Goal: Find specific page/section: Find specific page/section

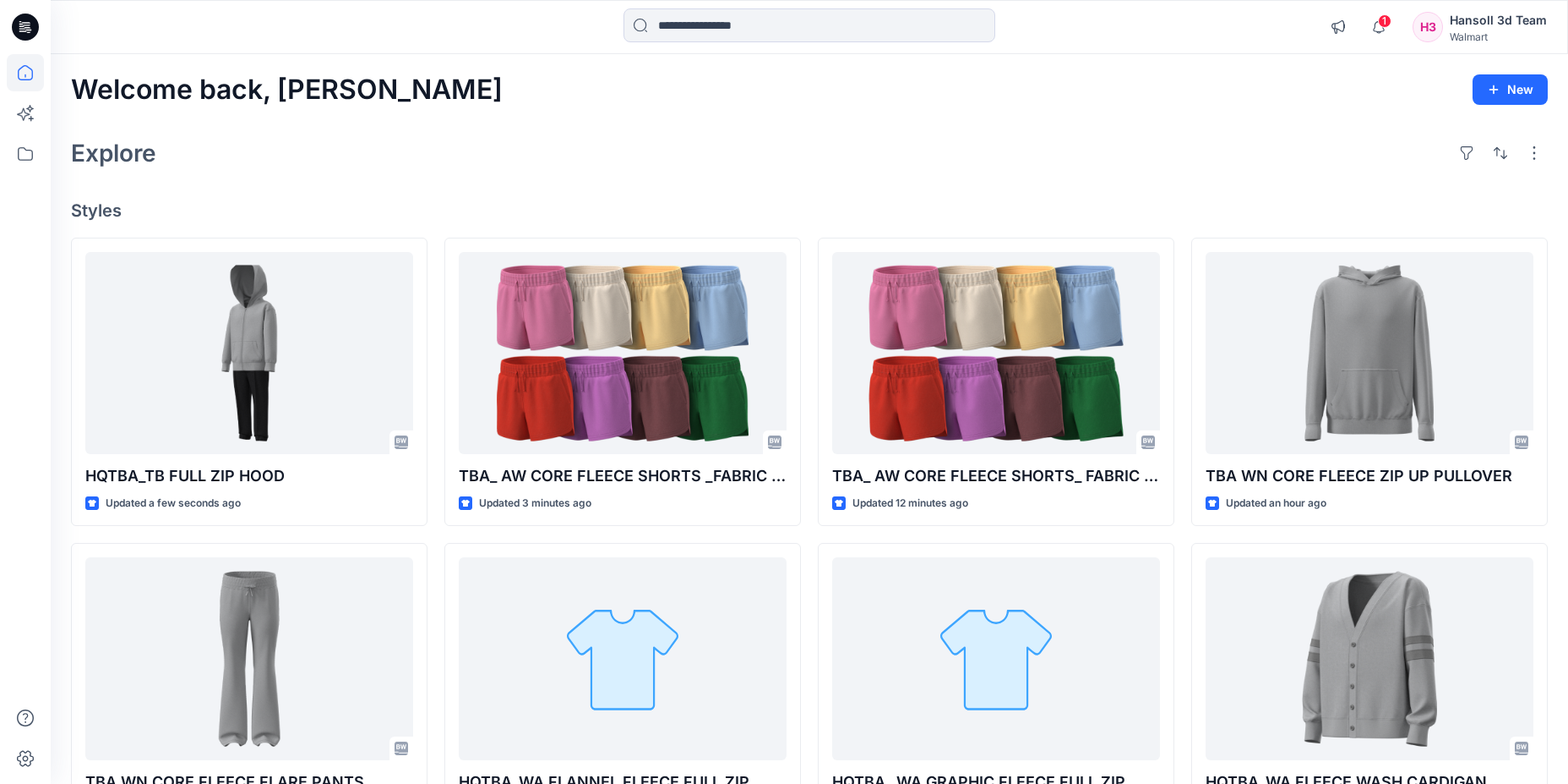
click at [32, 39] on icon at bounding box center [25, 27] width 27 height 54
click at [25, 16] on icon at bounding box center [25, 27] width 27 height 27
click at [11, 155] on icon at bounding box center [25, 154] width 37 height 37
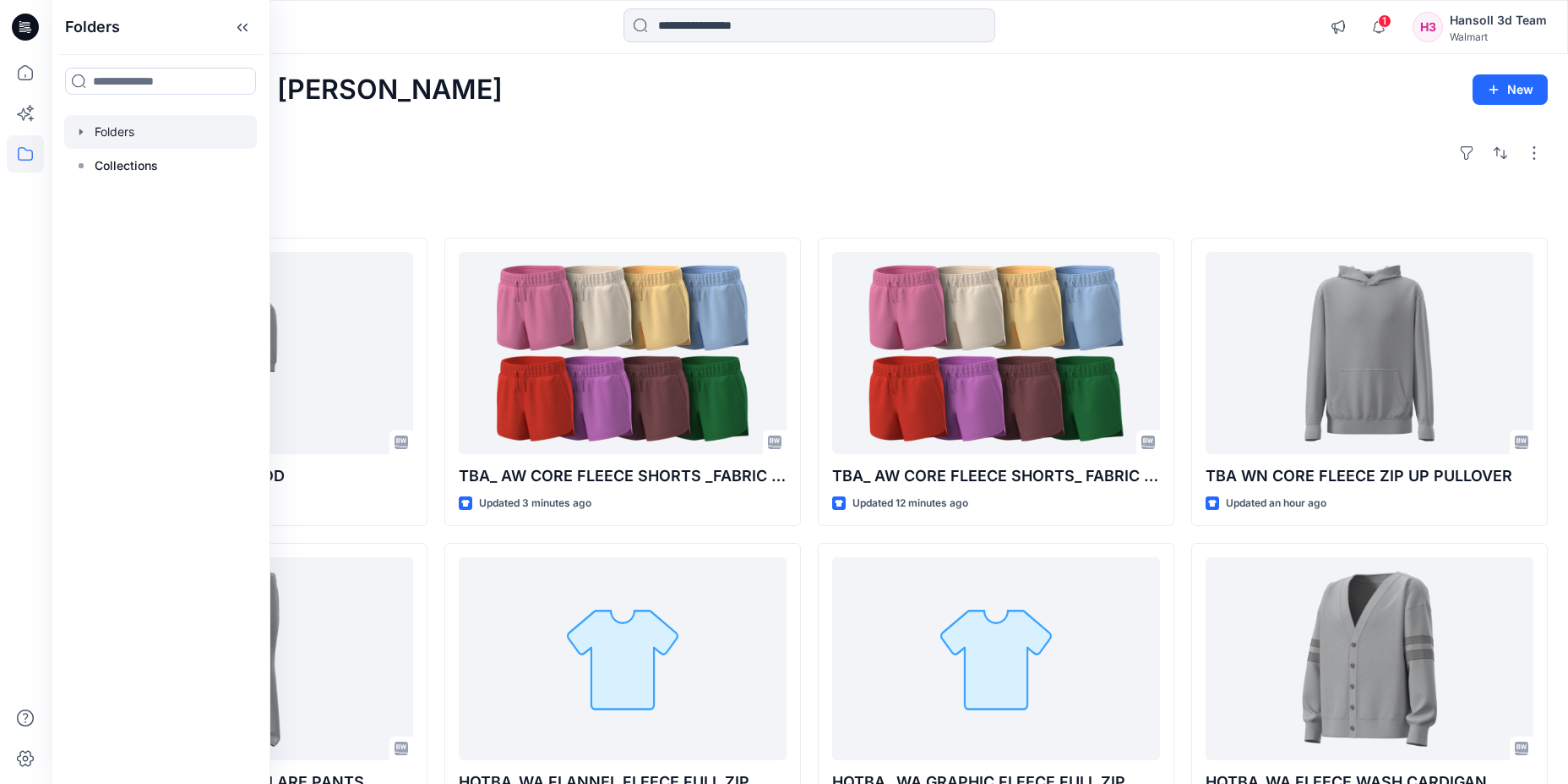
click at [75, 128] on icon "button" at bounding box center [82, 132] width 14 height 14
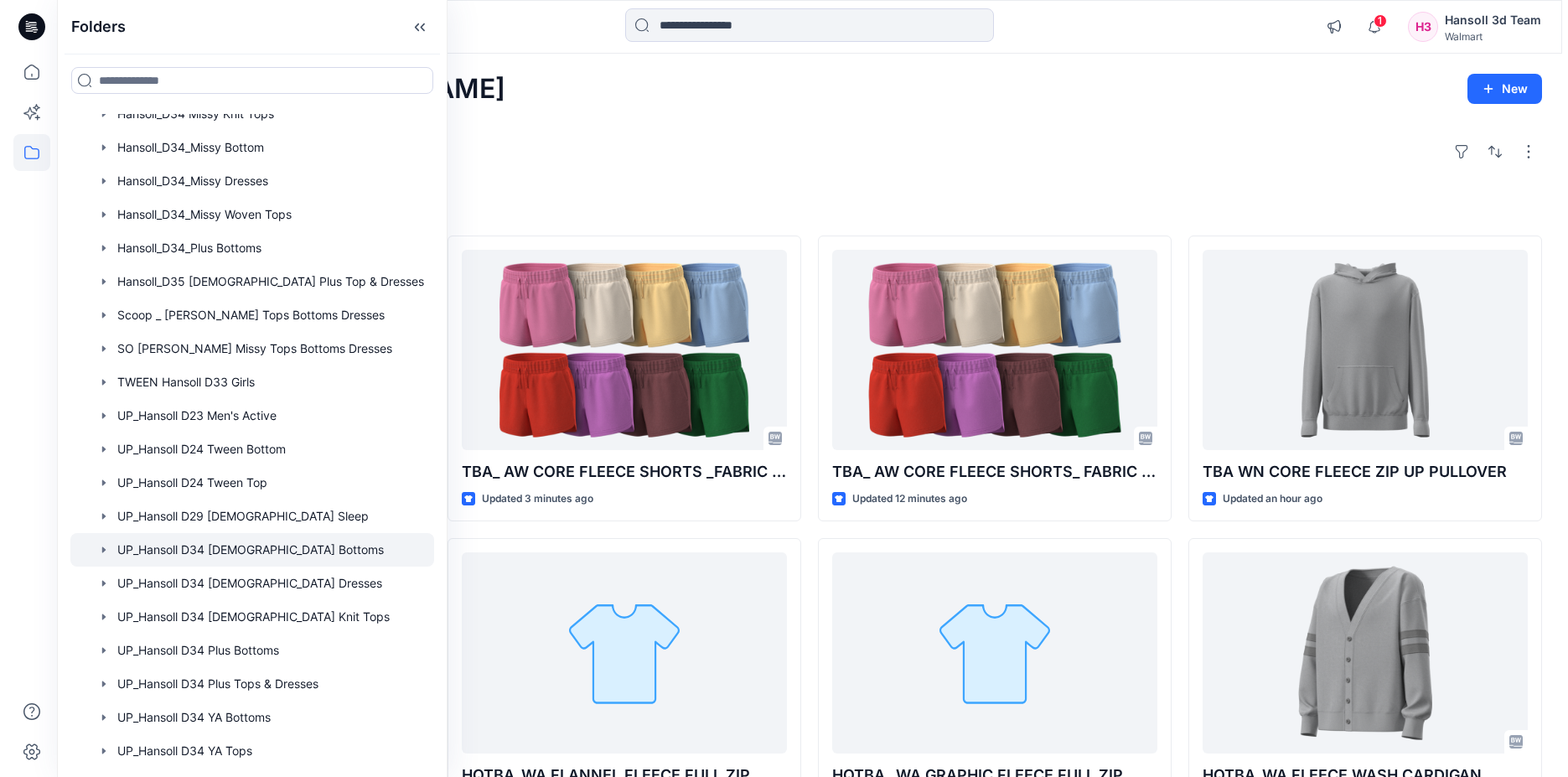
scroll to position [754, 0]
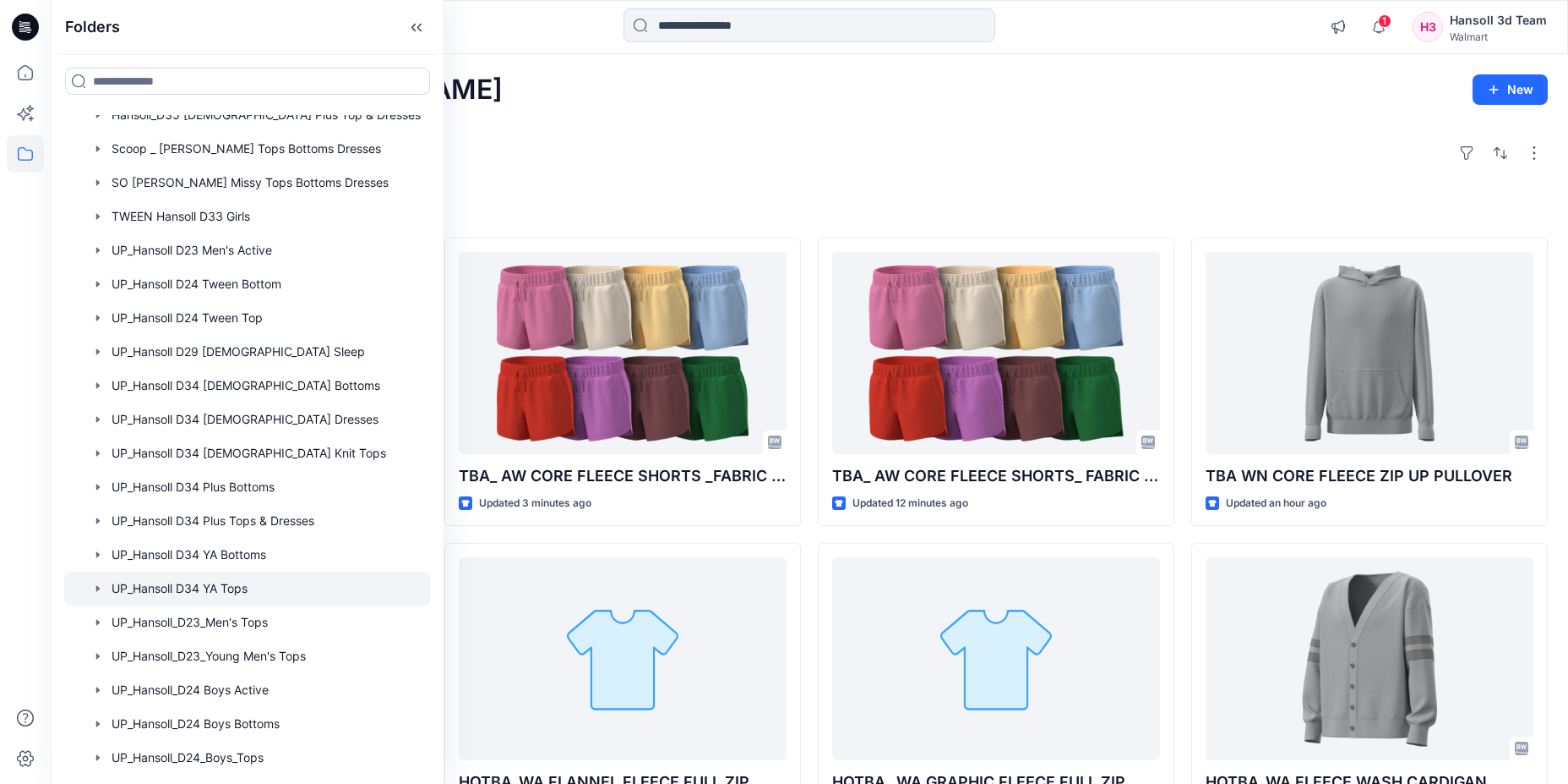
click at [256, 585] on div at bounding box center [247, 588] width 367 height 34
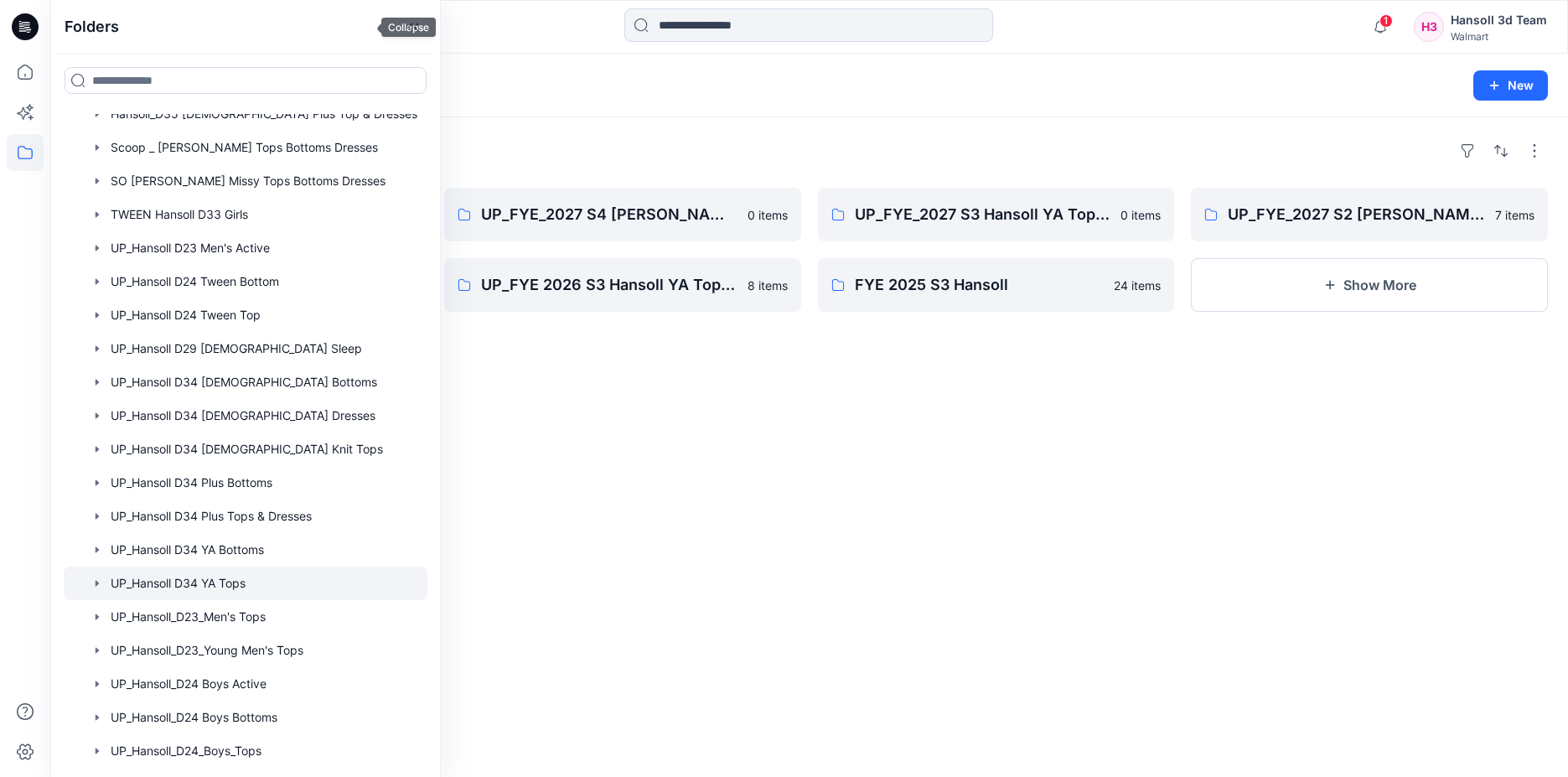
click at [350, 9] on div "Folders" at bounding box center [245, 27] width 389 height 53
click at [399, 25] on icon at bounding box center [412, 28] width 27 height 28
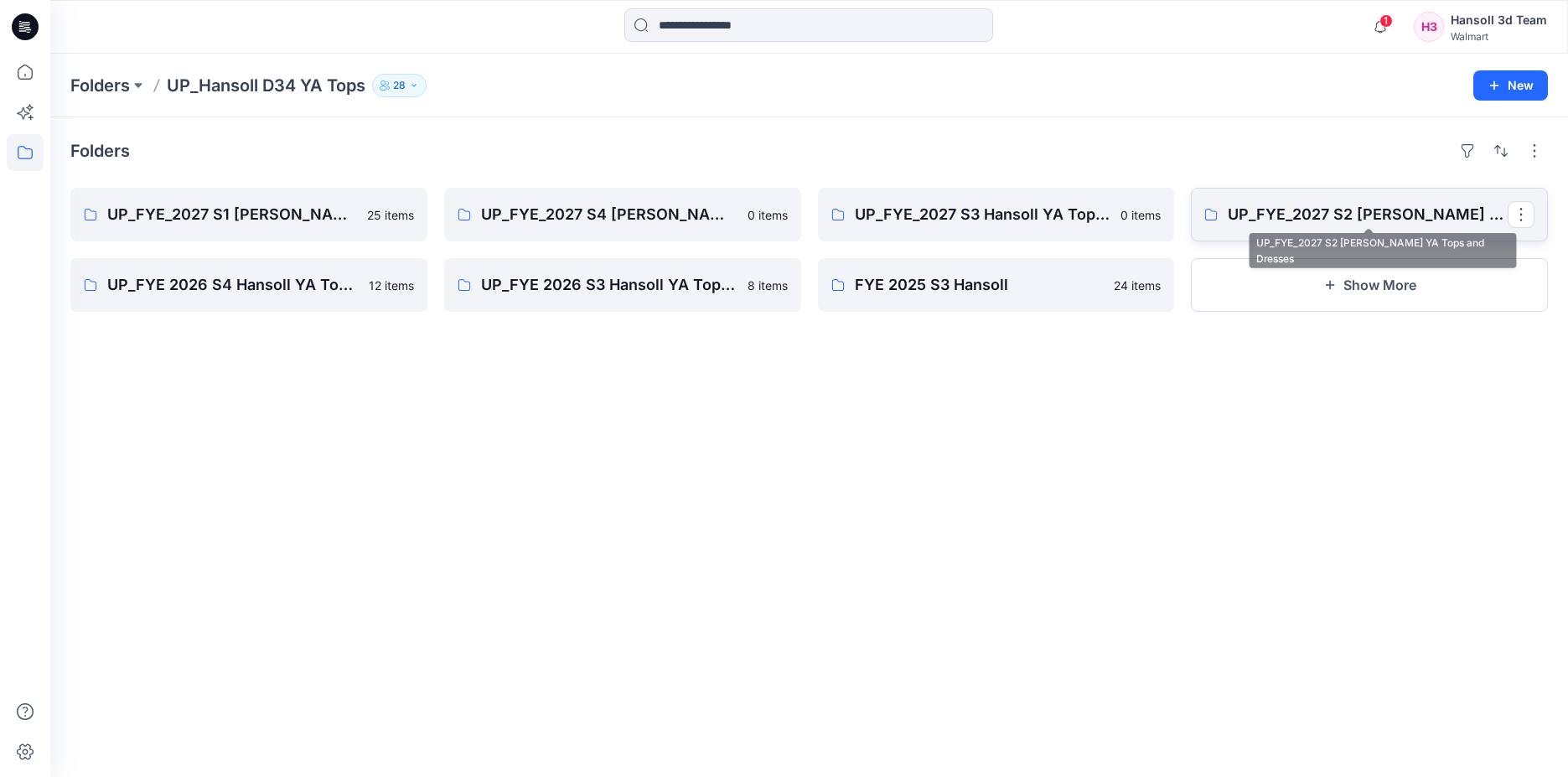
click at [1423, 219] on p "UP_FYE_2027 S2 [PERSON_NAME] YA Tops and Dresses" at bounding box center [1367, 214] width 280 height 23
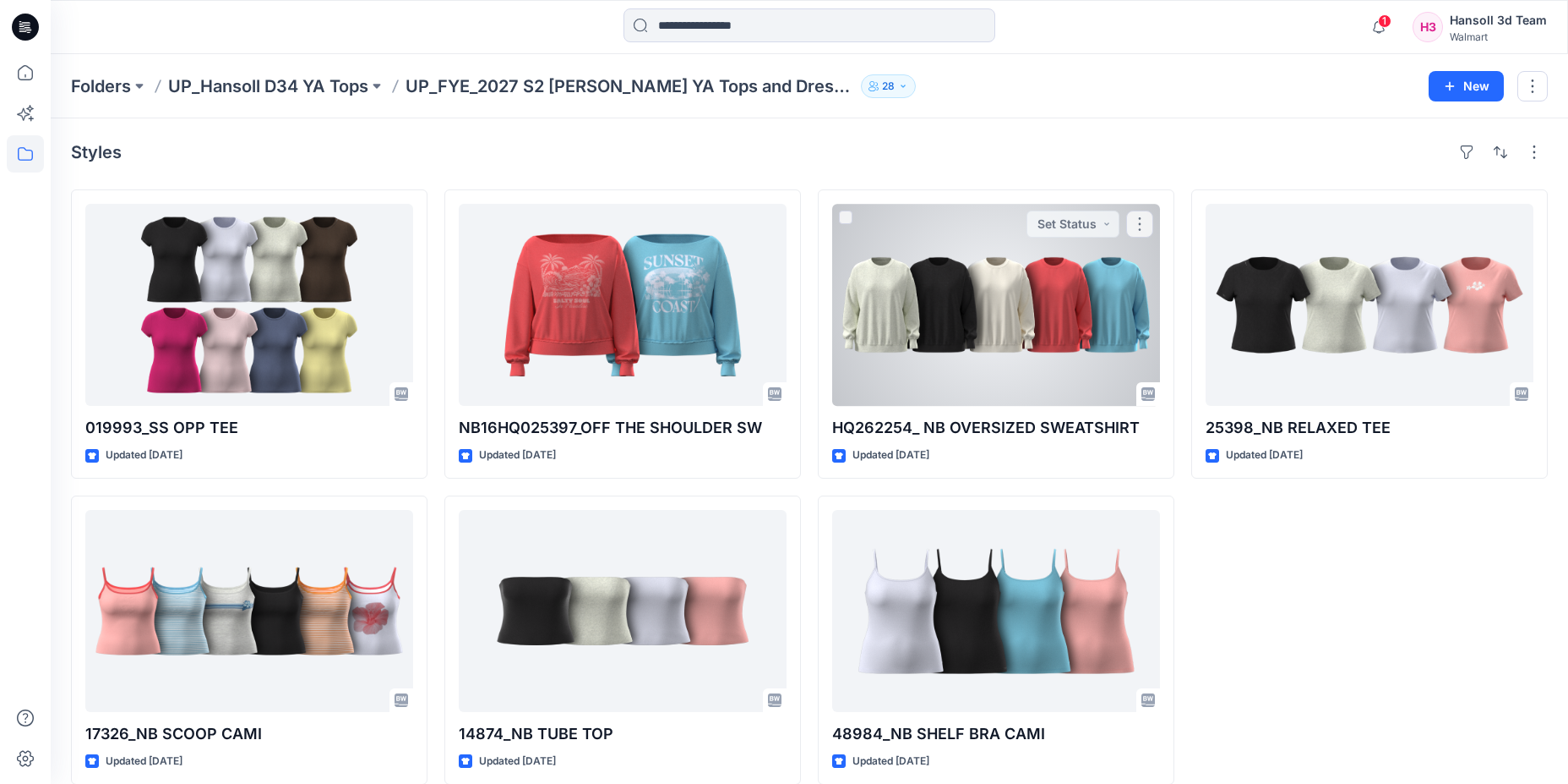
click at [1015, 323] on div at bounding box center [996, 305] width 328 height 202
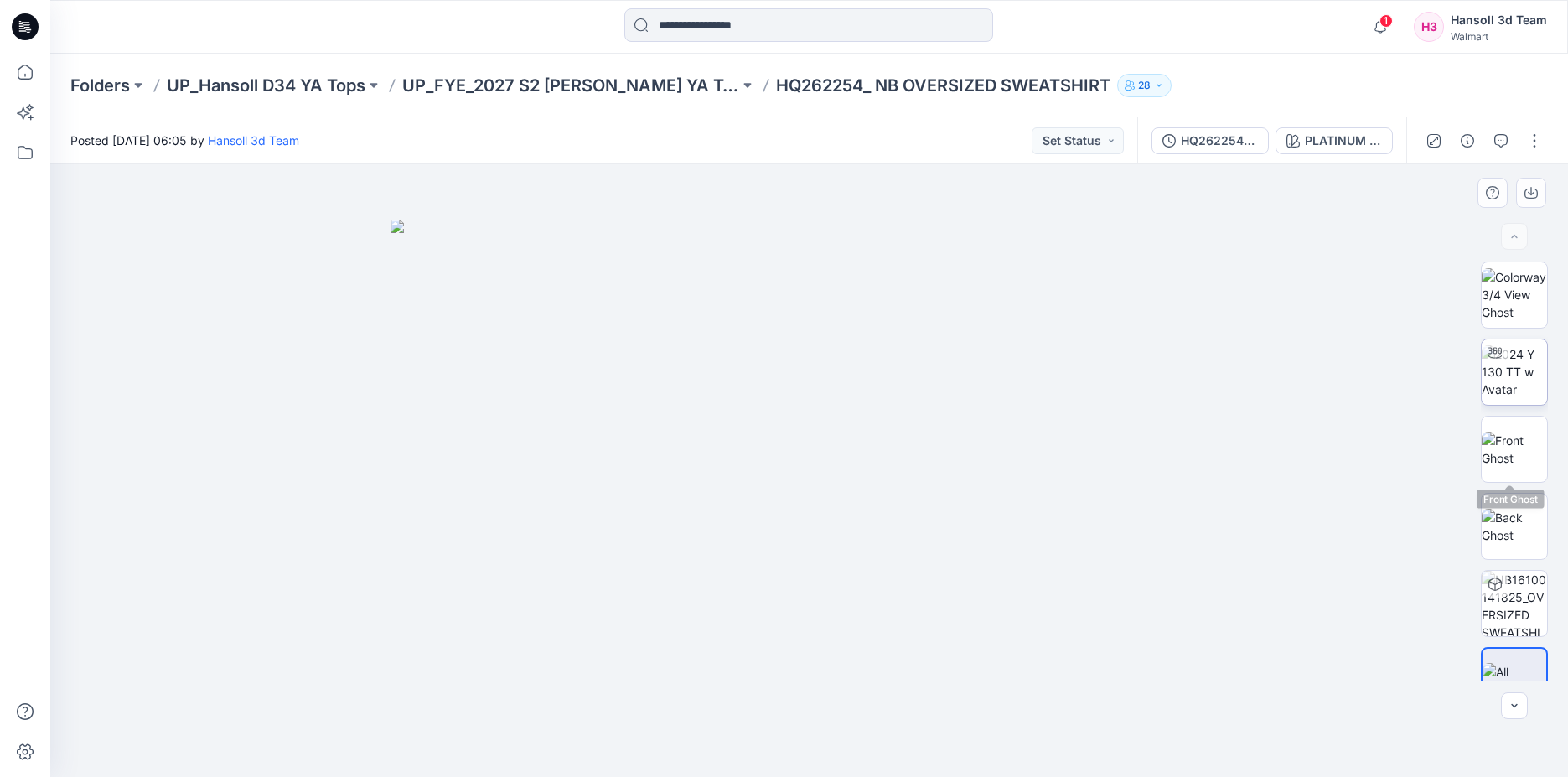
click at [1520, 368] on img at bounding box center [1514, 371] width 65 height 52
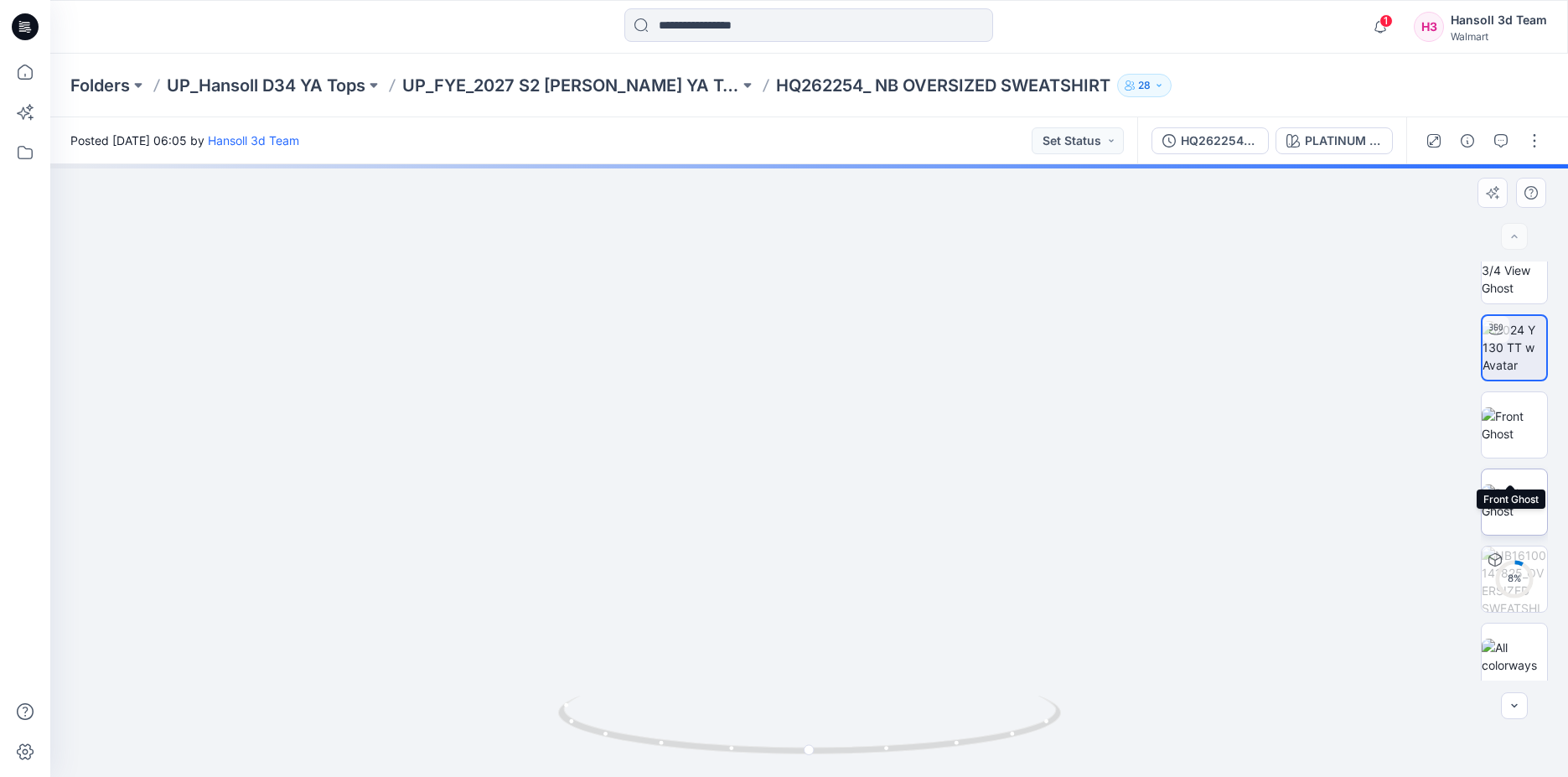
scroll to position [34, 0]
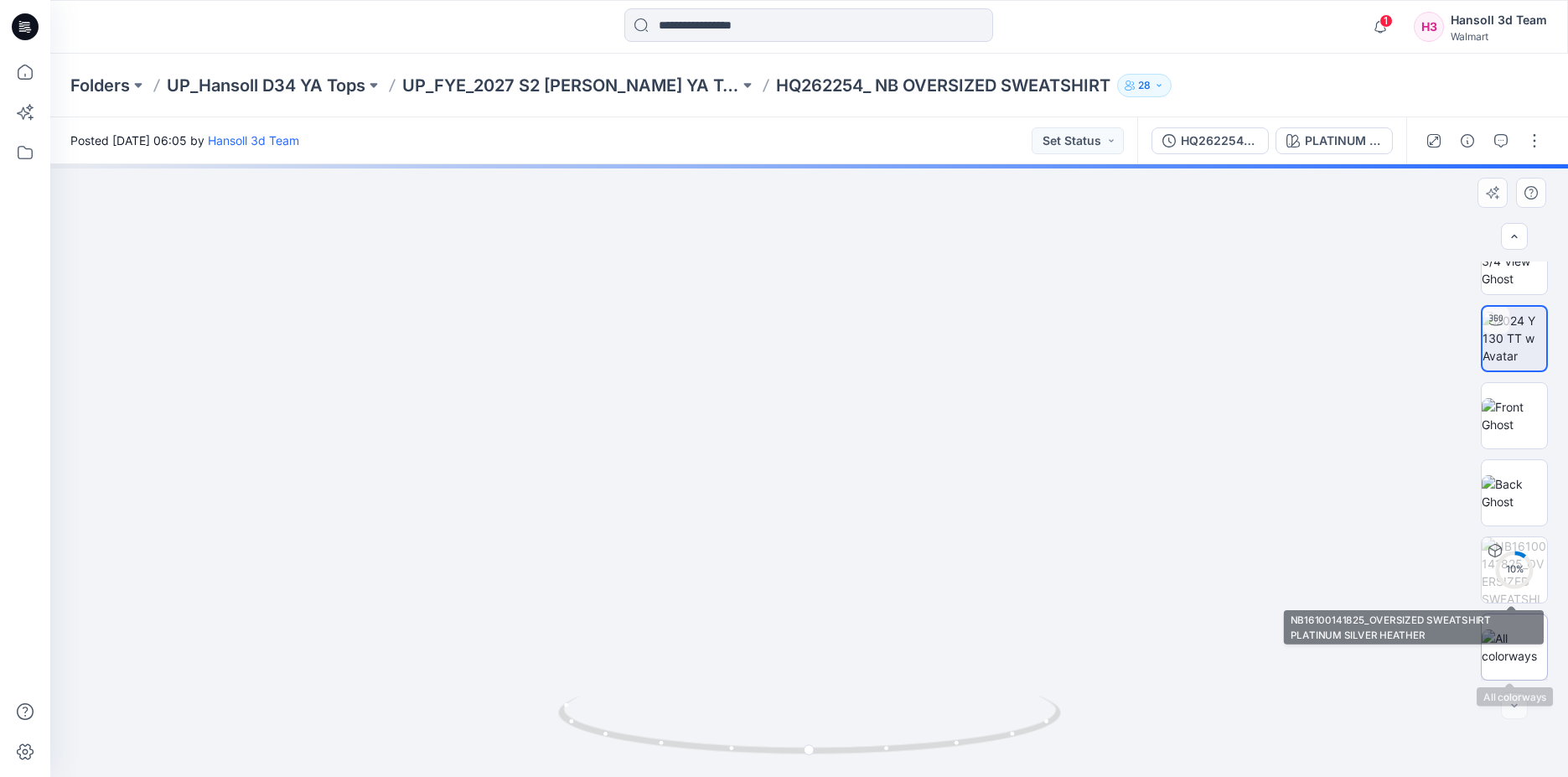
click at [1516, 643] on img at bounding box center [1514, 646] width 65 height 35
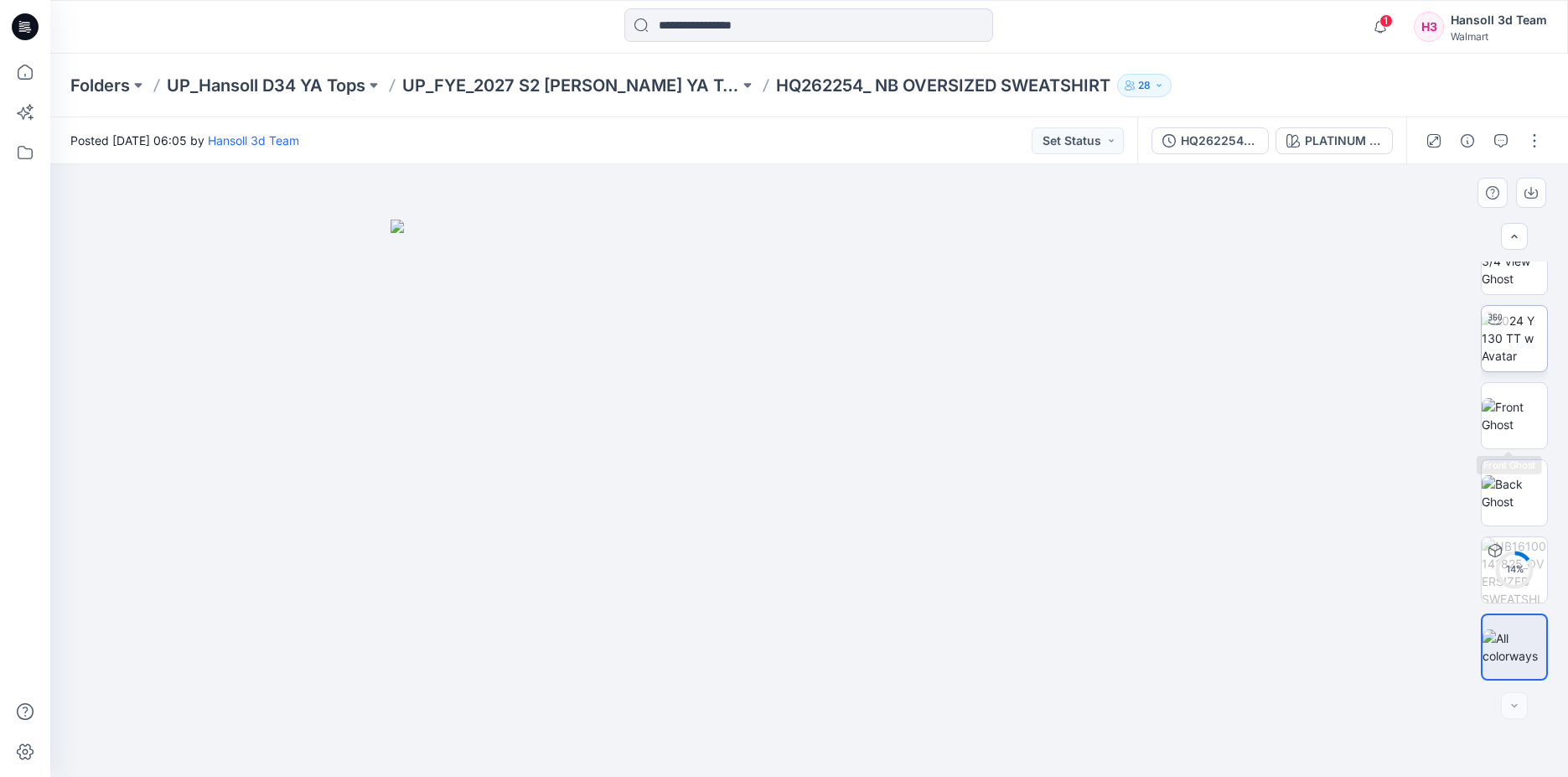
click at [1522, 340] on img at bounding box center [1514, 337] width 65 height 52
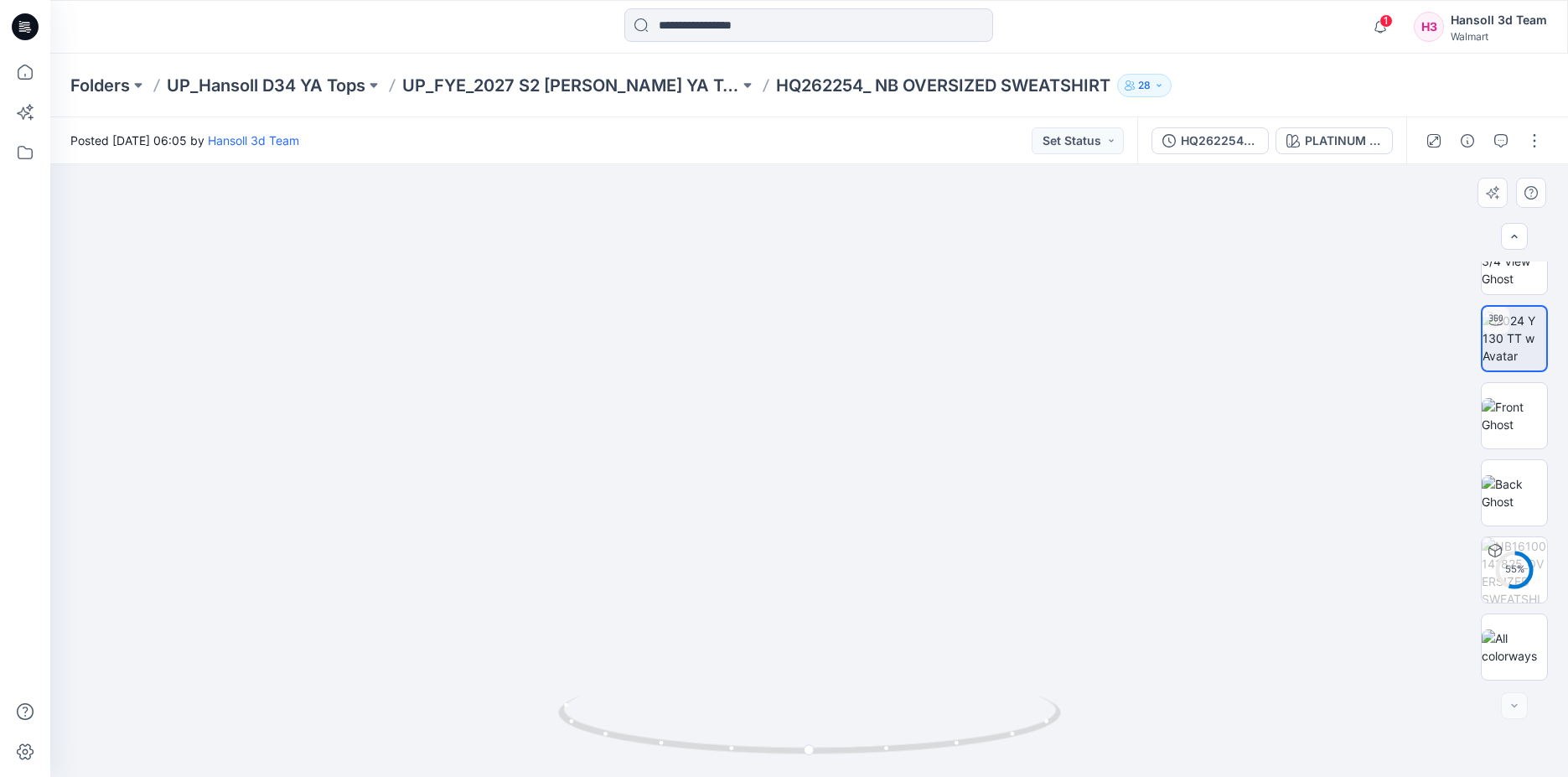
click at [1338, 344] on div at bounding box center [808, 471] width 1517 height 613
drag, startPoint x: 764, startPoint y: 746, endPoint x: 928, endPoint y: 749, distance: 164.0
click at [928, 749] on icon at bounding box center [811, 726] width 507 height 63
drag, startPoint x: 966, startPoint y: 758, endPoint x: 897, endPoint y: 768, distance: 69.7
click at [897, 768] on img at bounding box center [809, 736] width 503 height 81
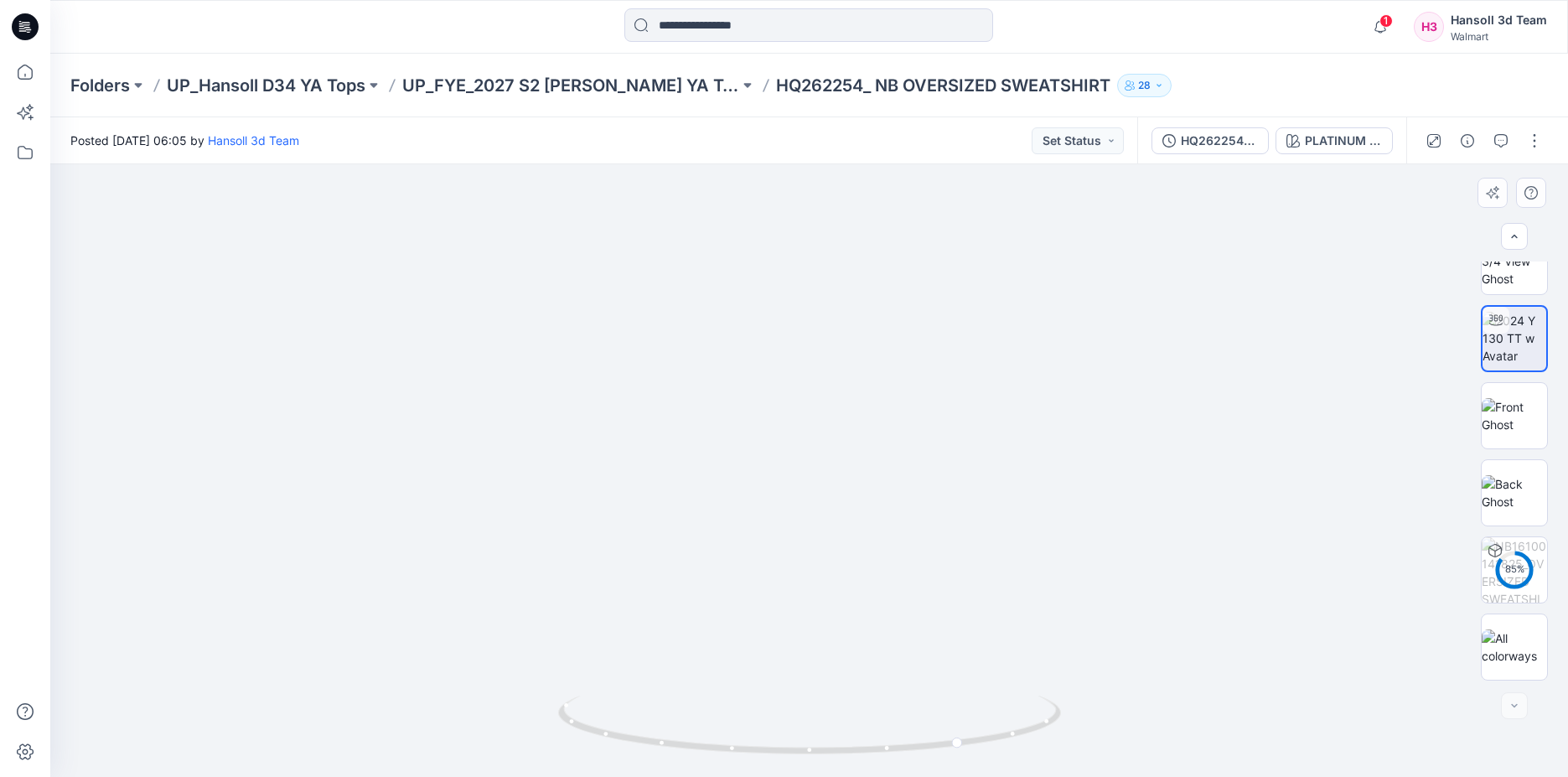
click at [406, 447] on img at bounding box center [810, 412] width 843 height 727
drag, startPoint x: 813, startPoint y: 754, endPoint x: 1119, endPoint y: 731, distance: 306.9
click at [1120, 732] on div at bounding box center [808, 471] width 1517 height 613
drag, startPoint x: 750, startPoint y: 743, endPoint x: 1053, endPoint y: 725, distance: 303.5
click at [1067, 726] on div at bounding box center [808, 471] width 1517 height 613
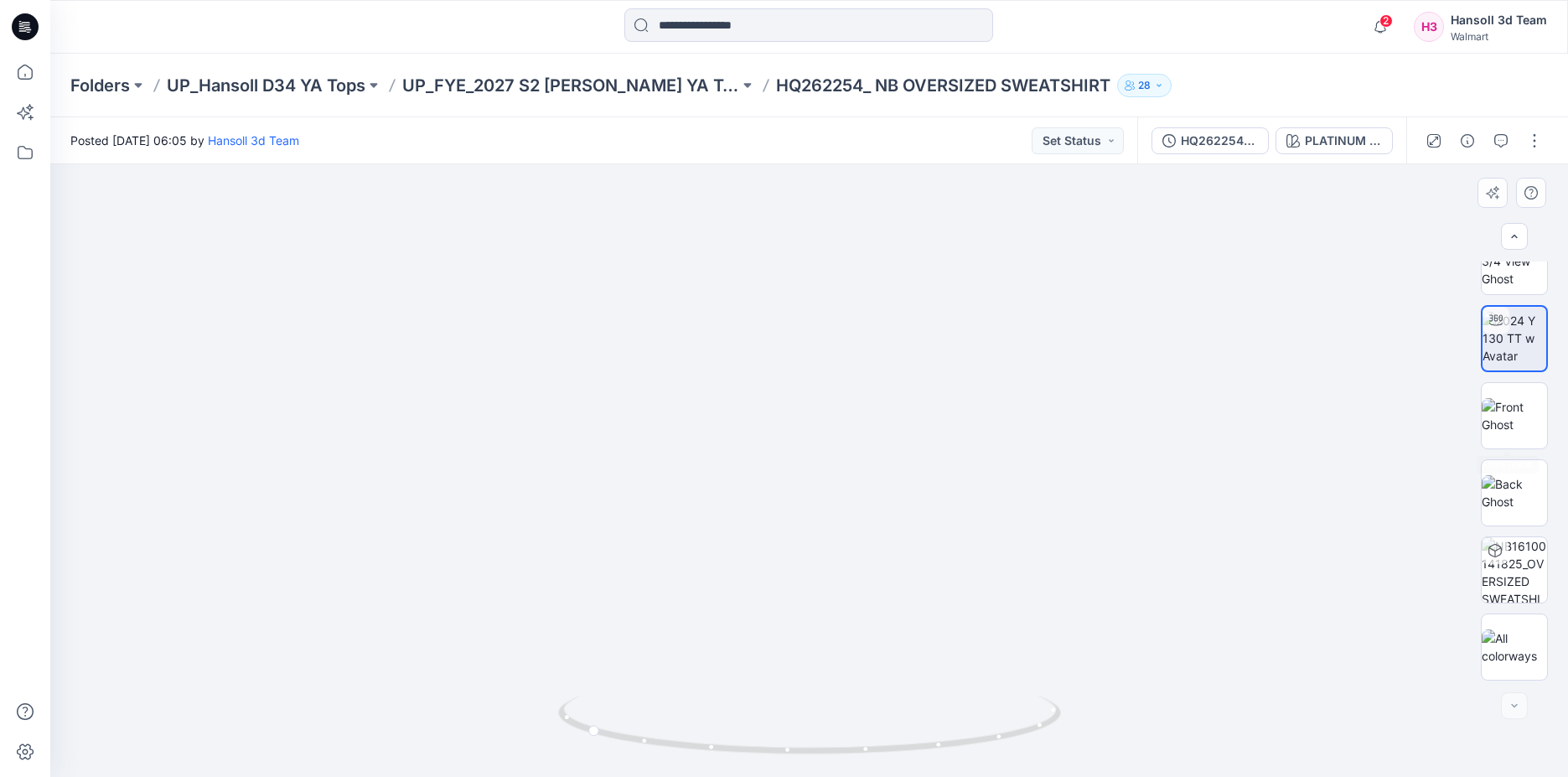
click at [1400, 398] on div at bounding box center [808, 471] width 1517 height 613
drag, startPoint x: 260, startPoint y: 434, endPoint x: 250, endPoint y: 459, distance: 26.9
click at [262, 432] on div at bounding box center [808, 471] width 1517 height 613
